Goal: Task Accomplishment & Management: Use online tool/utility

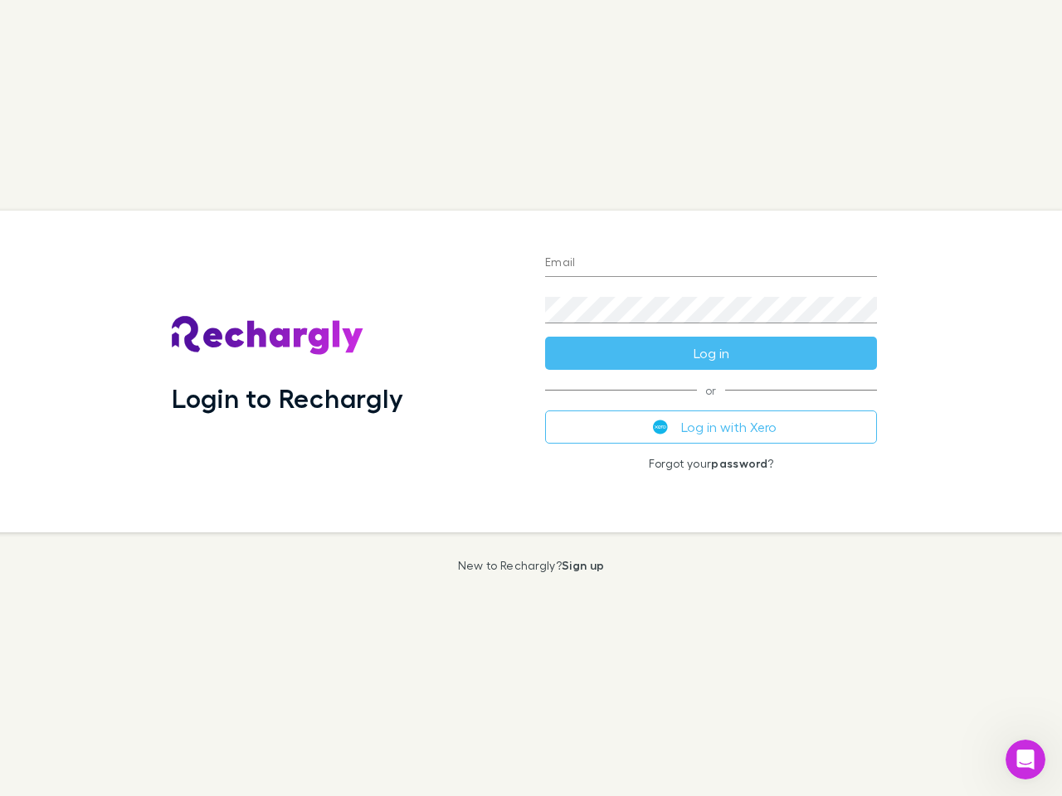
click at [531, 398] on div "Login to Rechargly" at bounding box center [344, 372] width 373 height 322
click at [711, 264] on input "Email" at bounding box center [711, 264] width 332 height 27
click at [711, 353] on button "Log in" at bounding box center [711, 353] width 332 height 33
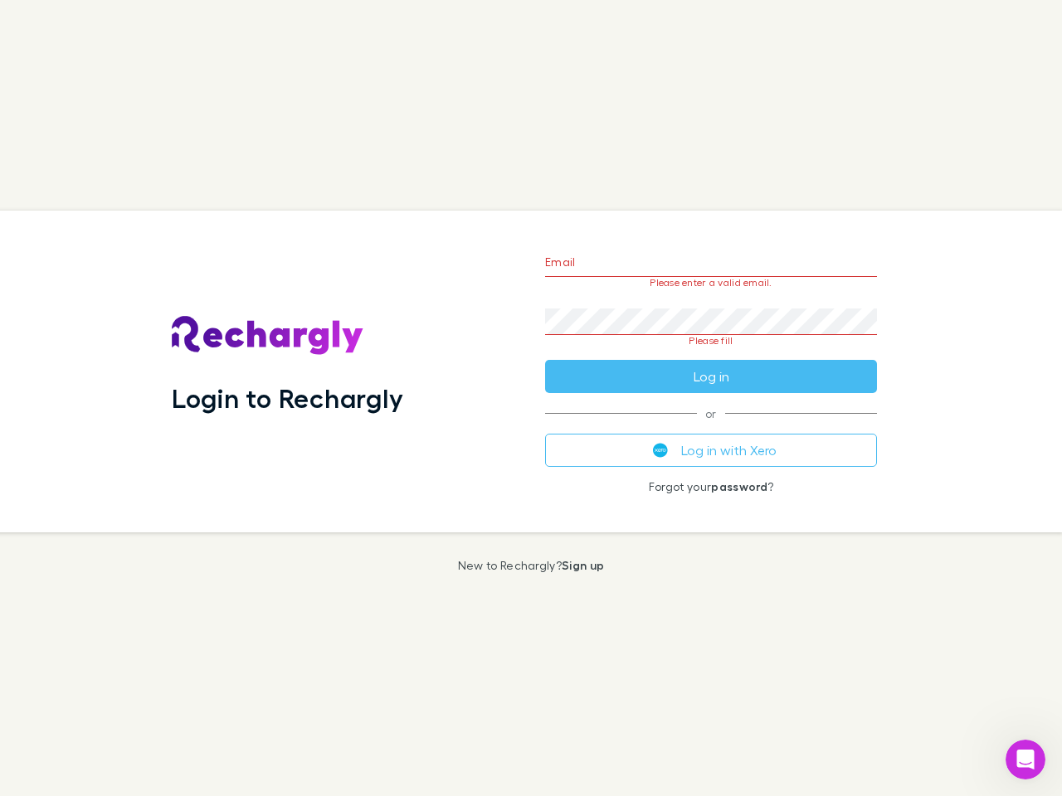
click at [711, 427] on div "Email Please enter a valid email. Password Please fill Log in or Log in with Xe…" at bounding box center [711, 372] width 358 height 322
click at [1025, 760] on icon "Open Intercom Messenger" at bounding box center [1025, 760] width 27 height 27
